Goal: Find specific page/section: Find specific page/section

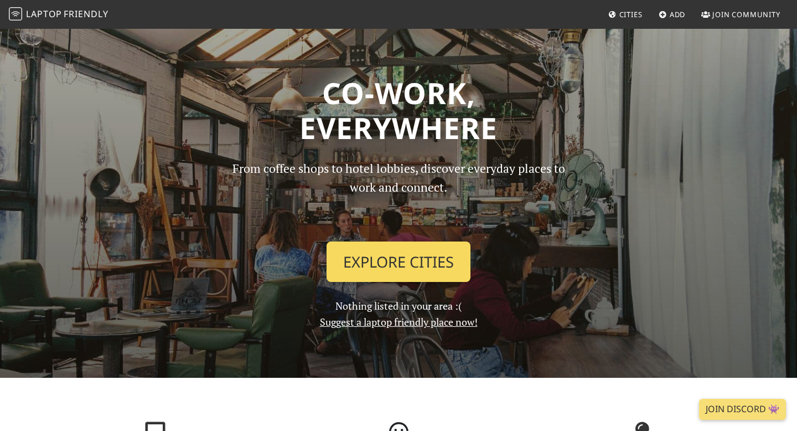
click at [388, 261] on link "Explore Cities" at bounding box center [399, 261] width 144 height 41
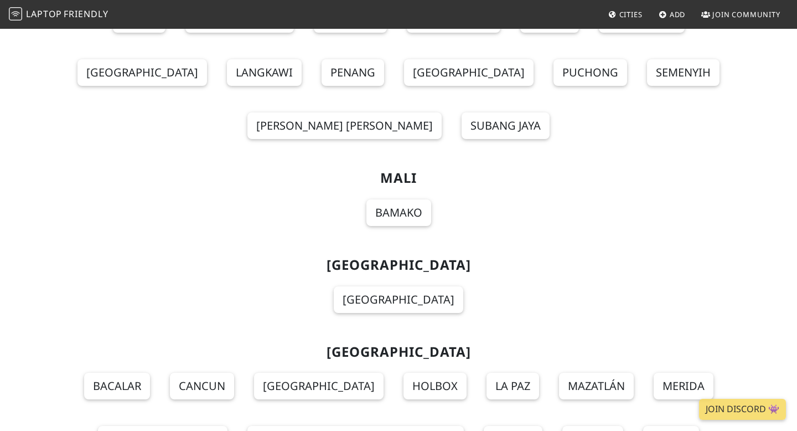
scroll to position [7599, 0]
